Goal: Task Accomplishment & Management: Use online tool/utility

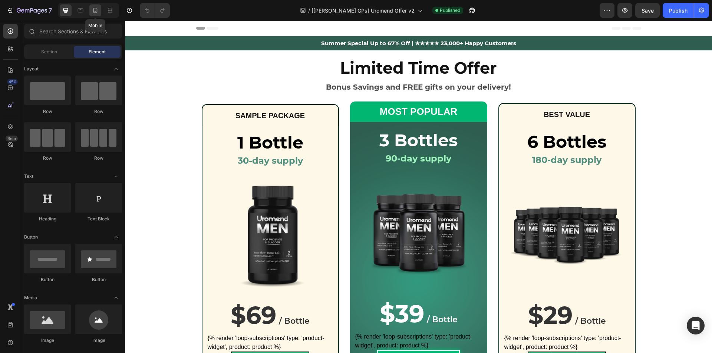
click at [95, 11] on icon at bounding box center [95, 10] width 7 height 7
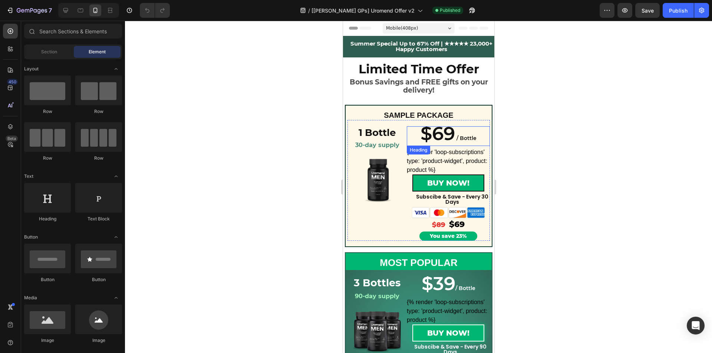
click at [451, 132] on h2 "$69 / Bottle" at bounding box center [447, 136] width 83 height 20
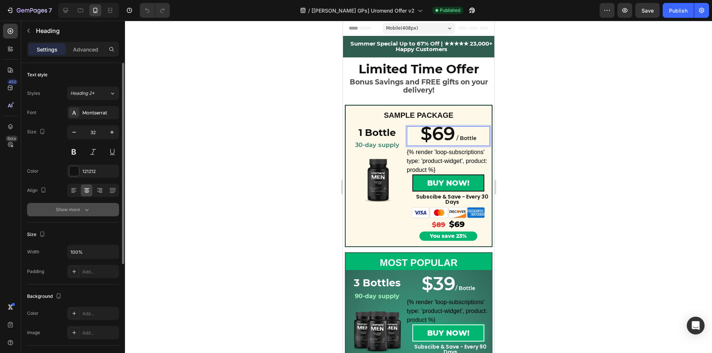
click at [66, 214] on button "Show more" at bounding box center [73, 209] width 92 height 13
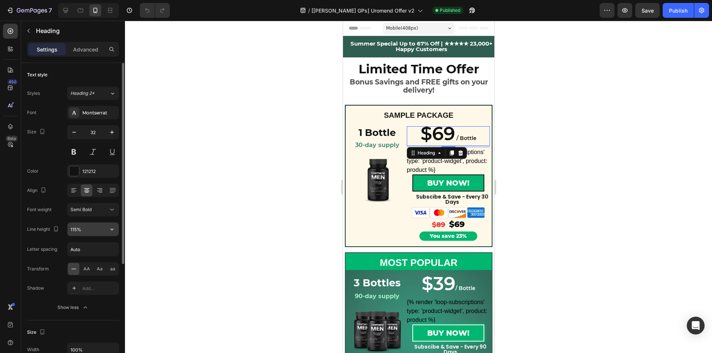
click at [84, 228] on input "115%" at bounding box center [92, 229] width 51 height 13
click at [116, 229] on button "button" at bounding box center [111, 229] width 13 height 13
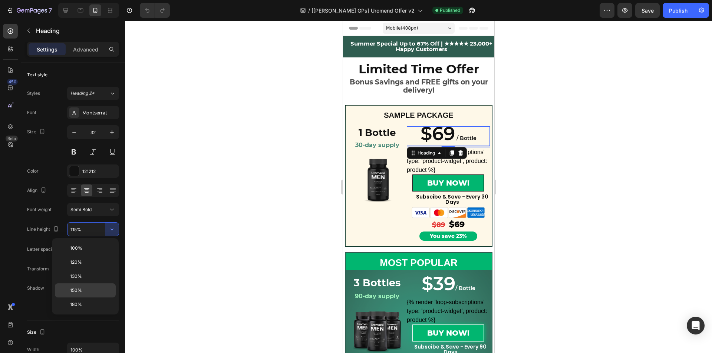
click at [85, 290] on p "150%" at bounding box center [91, 290] width 42 height 7
type input "150%"
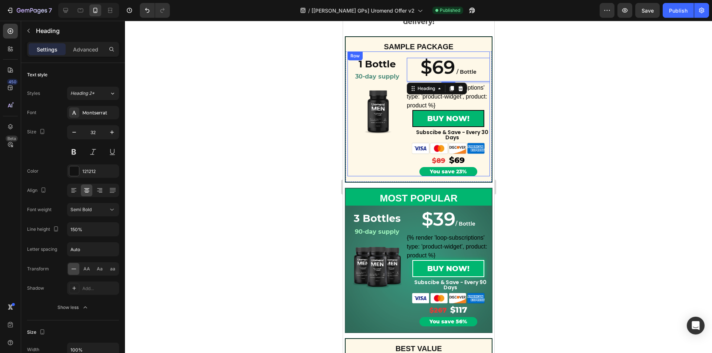
scroll to position [74, 0]
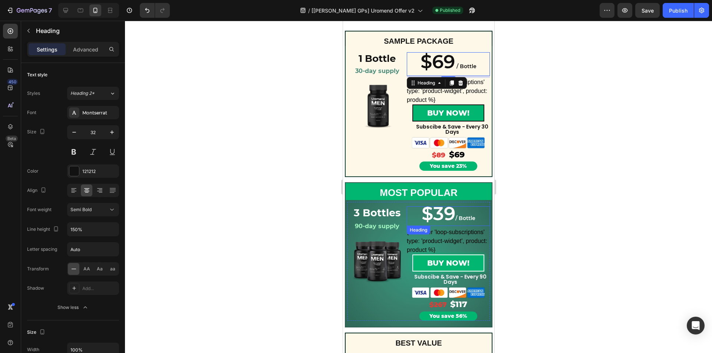
click at [433, 215] on span "$39" at bounding box center [438, 213] width 34 height 23
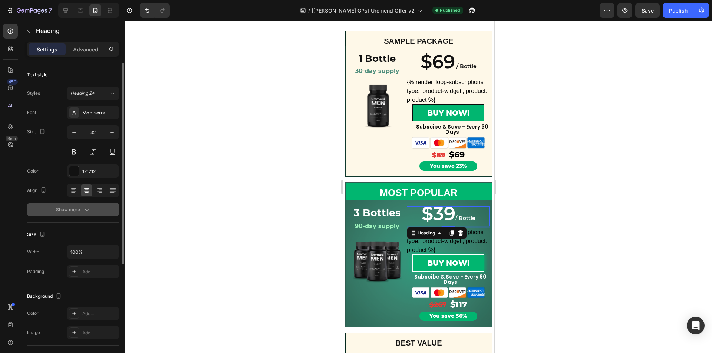
click at [83, 208] on icon "button" at bounding box center [86, 209] width 7 height 7
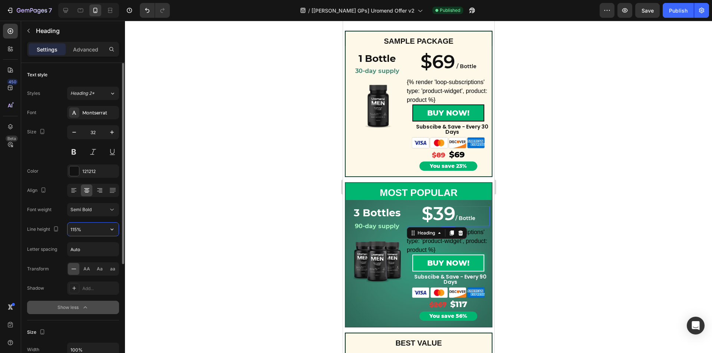
click at [100, 231] on input "115%" at bounding box center [92, 229] width 51 height 13
click at [110, 230] on icon "button" at bounding box center [111, 229] width 7 height 7
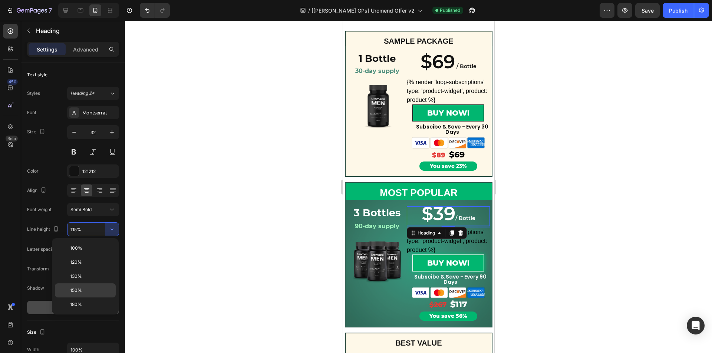
click at [86, 290] on p "150%" at bounding box center [91, 290] width 42 height 7
type input "150%"
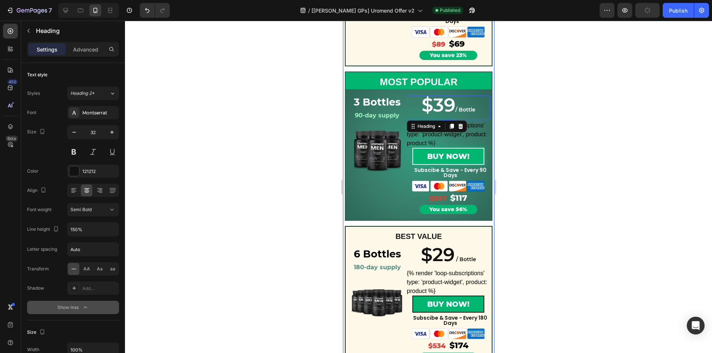
scroll to position [185, 0]
click at [467, 252] on h2 "$29 / Bottle" at bounding box center [447, 257] width 83 height 20
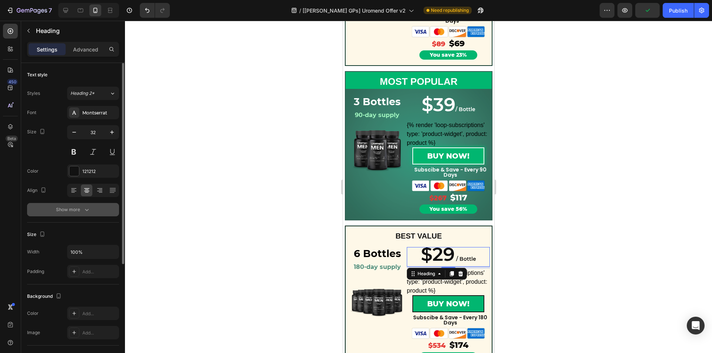
click at [106, 210] on button "Show more" at bounding box center [73, 209] width 92 height 13
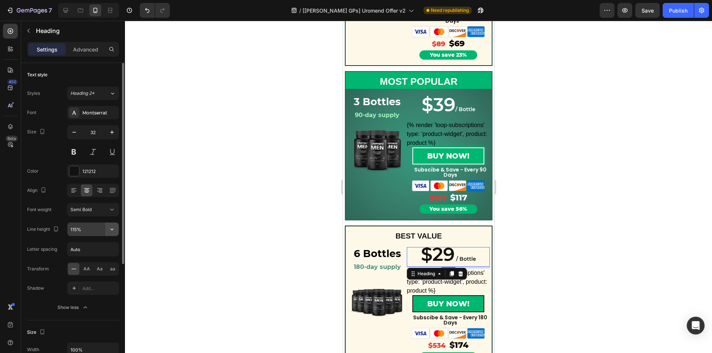
click at [108, 229] on icon "button" at bounding box center [111, 229] width 7 height 7
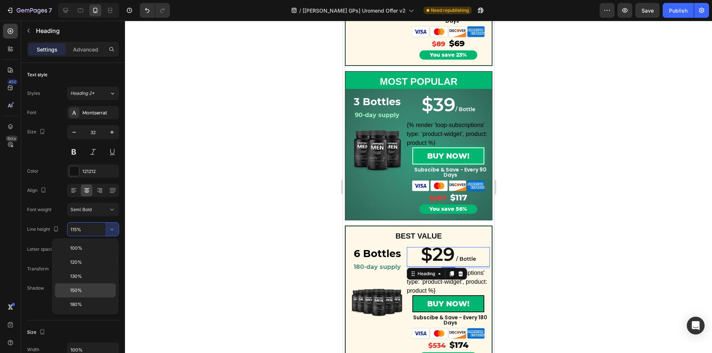
click at [91, 291] on p "150%" at bounding box center [91, 290] width 42 height 7
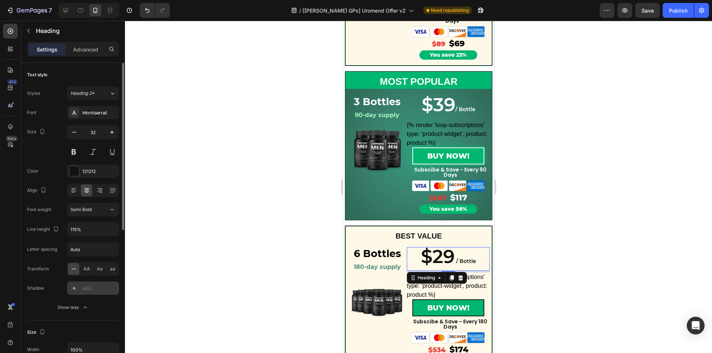
type input "150%"
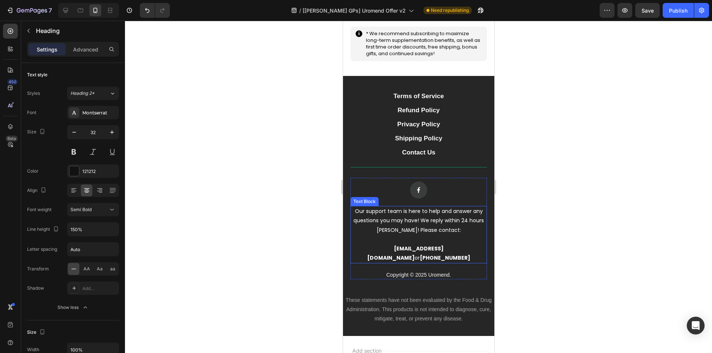
scroll to position [816, 0]
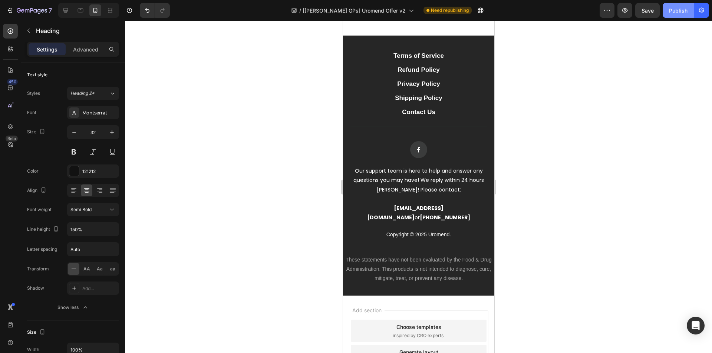
click at [681, 7] on div "Publish" at bounding box center [678, 11] width 19 height 8
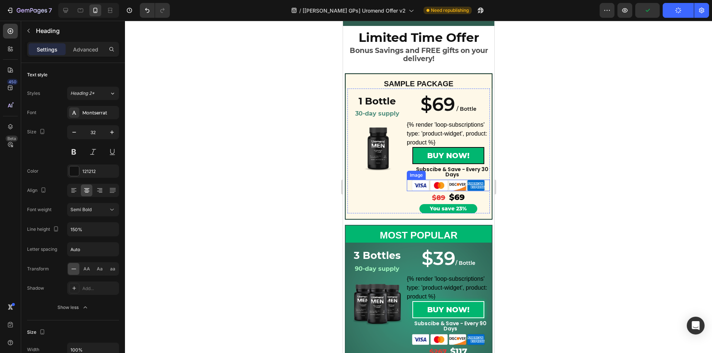
scroll to position [0, 0]
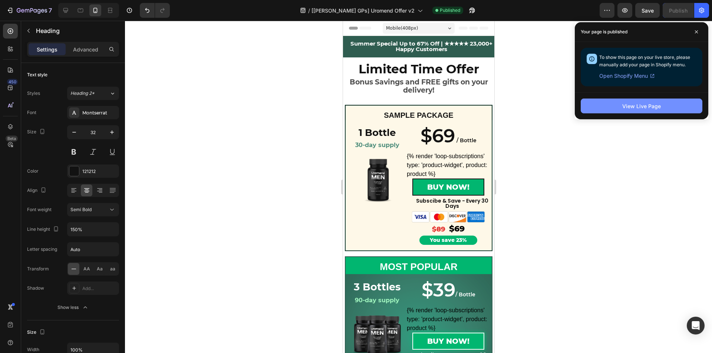
click at [644, 110] on div "View Live Page" at bounding box center [641, 106] width 39 height 8
